Goal: Task Accomplishment & Management: Manage account settings

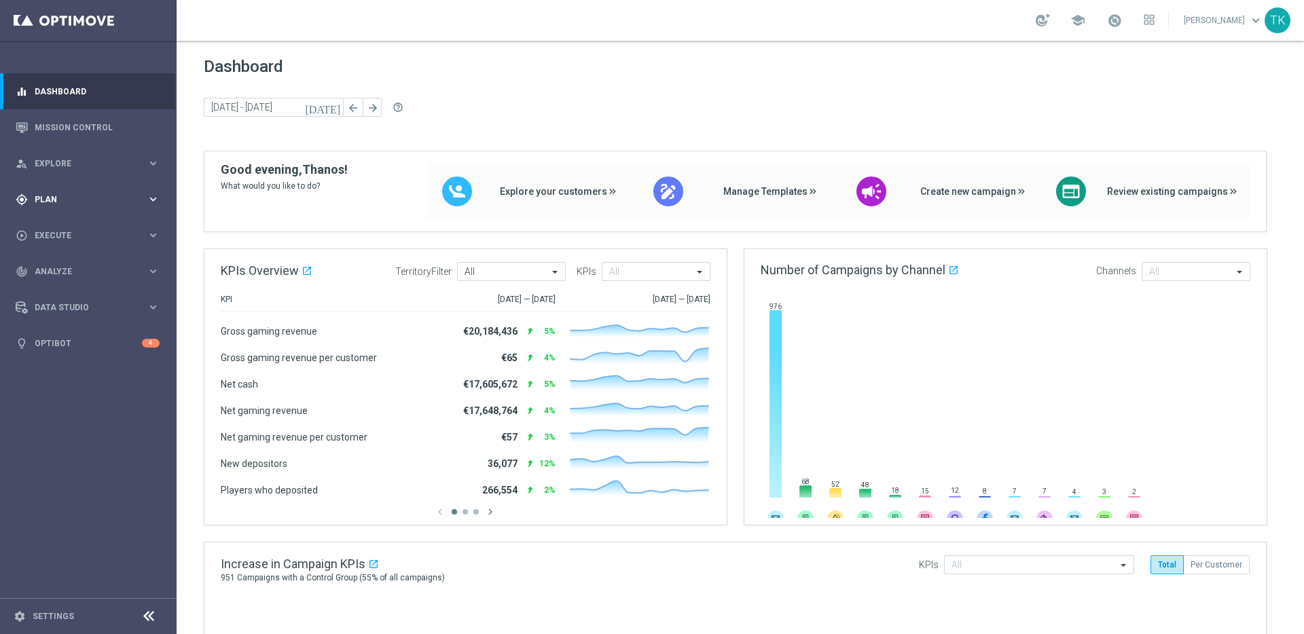
click at [119, 200] on span "Plan" at bounding box center [91, 200] width 112 height 8
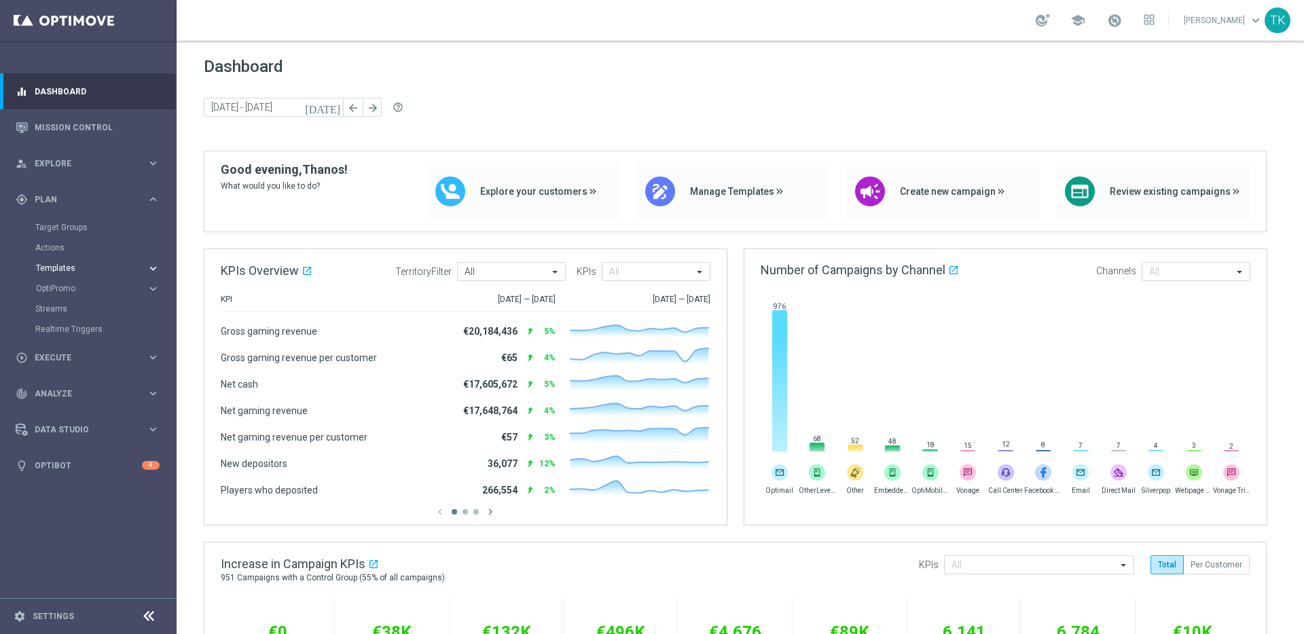
click at [149, 266] on icon "keyboard_arrow_right" at bounding box center [153, 268] width 13 height 13
click at [89, 350] on link "Embedded Messaging" at bounding box center [91, 349] width 99 height 11
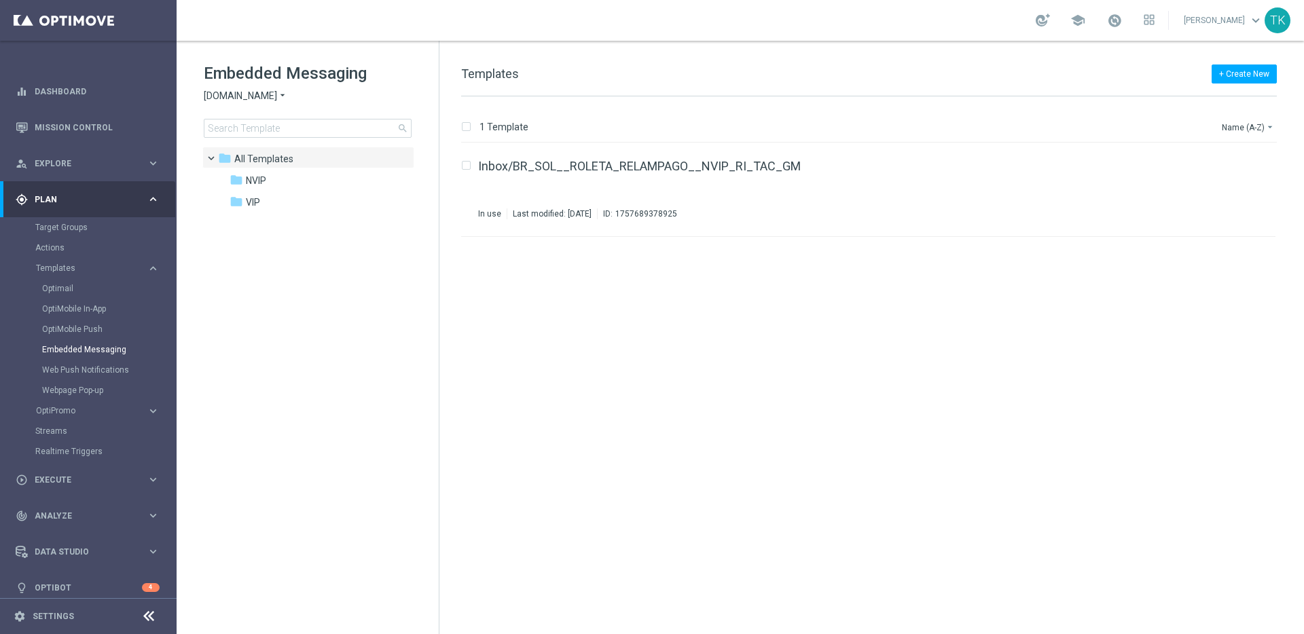
click at [259, 96] on span "[DOMAIN_NAME]" at bounding box center [240, 96] width 73 height 13
click at [266, 145] on div "Lottoland" at bounding box center [255, 144] width 102 height 16
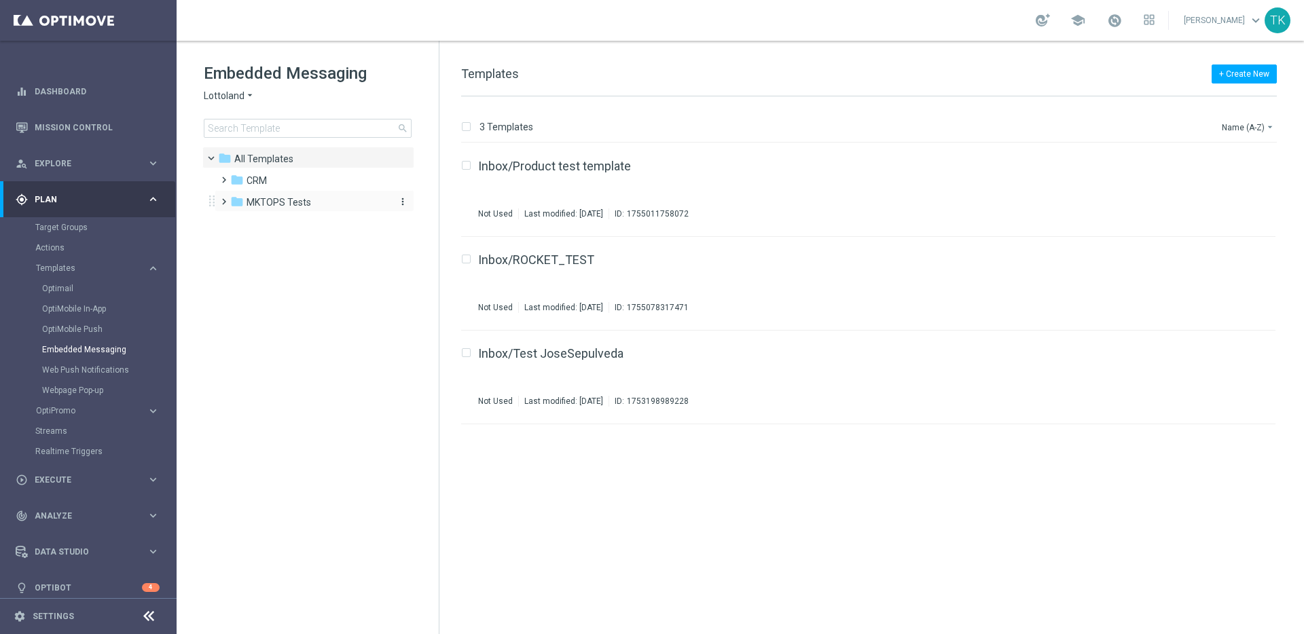
click at [291, 202] on span "MKTOPS Tests" at bounding box center [278, 202] width 65 height 12
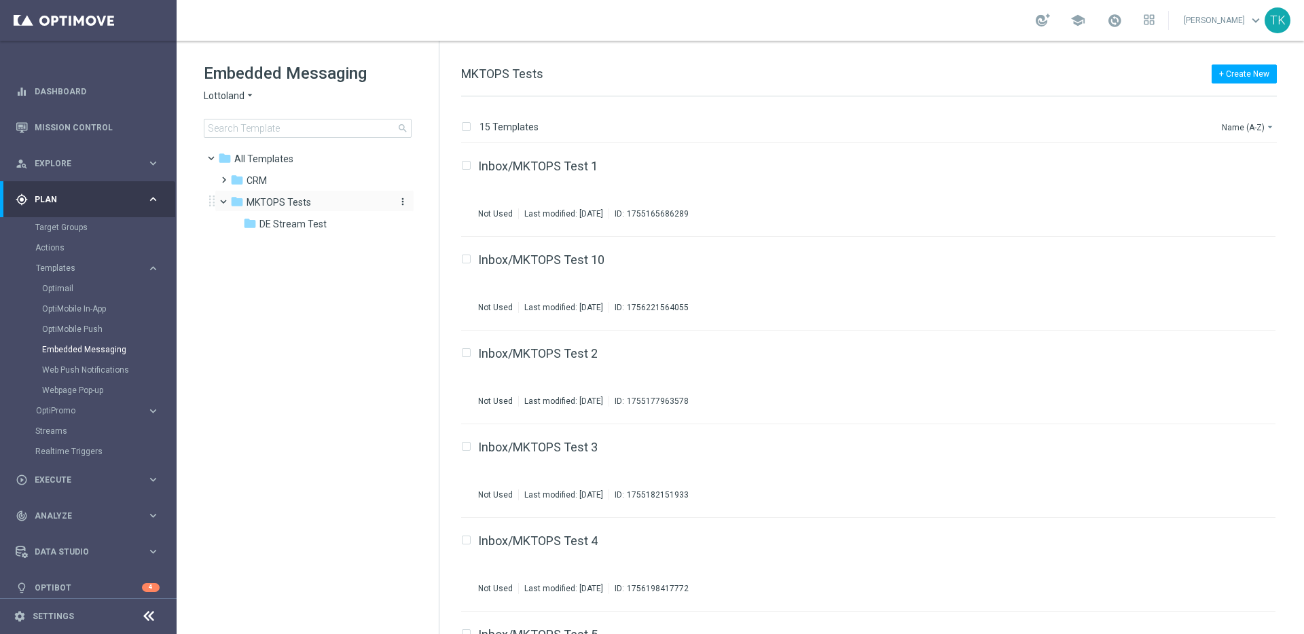
click at [400, 202] on icon "more_vert" at bounding box center [402, 201] width 11 height 11
click at [448, 222] on span "Rename" at bounding box center [454, 220] width 32 height 11
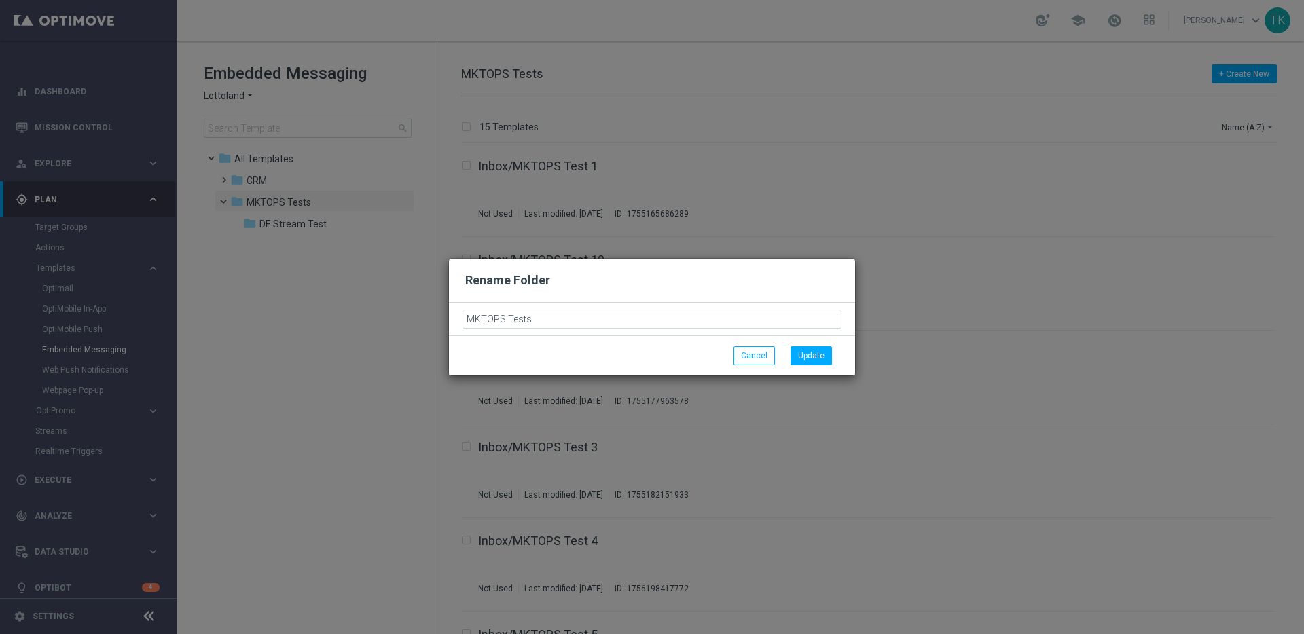
click at [487, 321] on input "MKTOPS Tests" at bounding box center [651, 319] width 379 height 19
type input "MKOPS Tests"
click at [817, 356] on button "Update" at bounding box center [810, 355] width 41 height 19
